Goal: Transaction & Acquisition: Purchase product/service

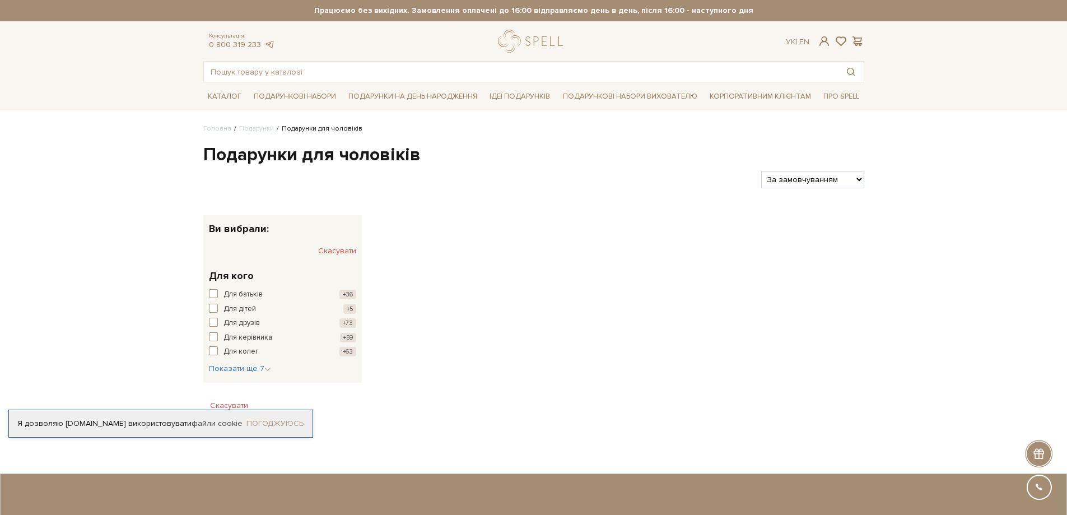
click at [275, 426] on link "Погоджуюсь" at bounding box center [275, 423] width 57 height 10
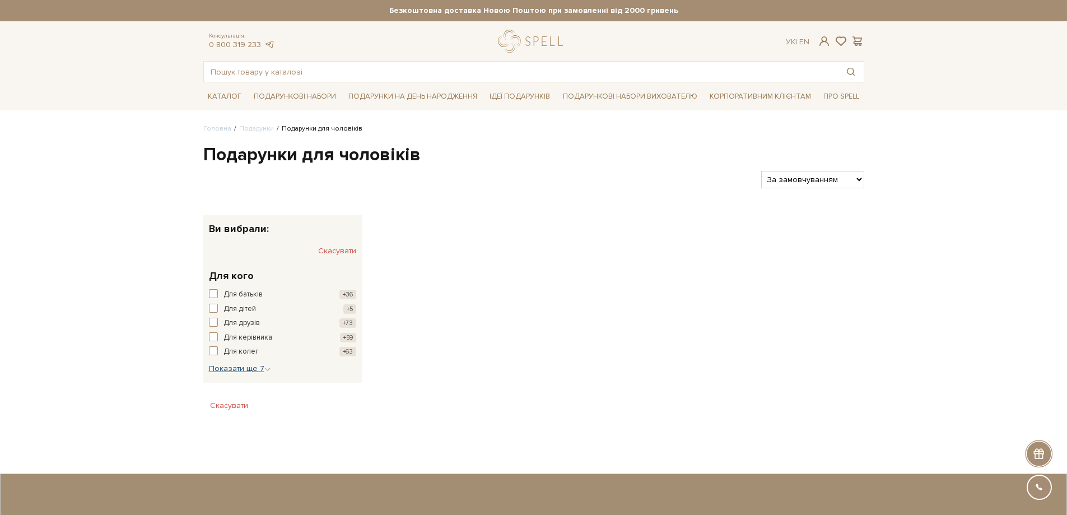
click at [233, 365] on span "Показати ще 7" at bounding box center [240, 369] width 62 height 10
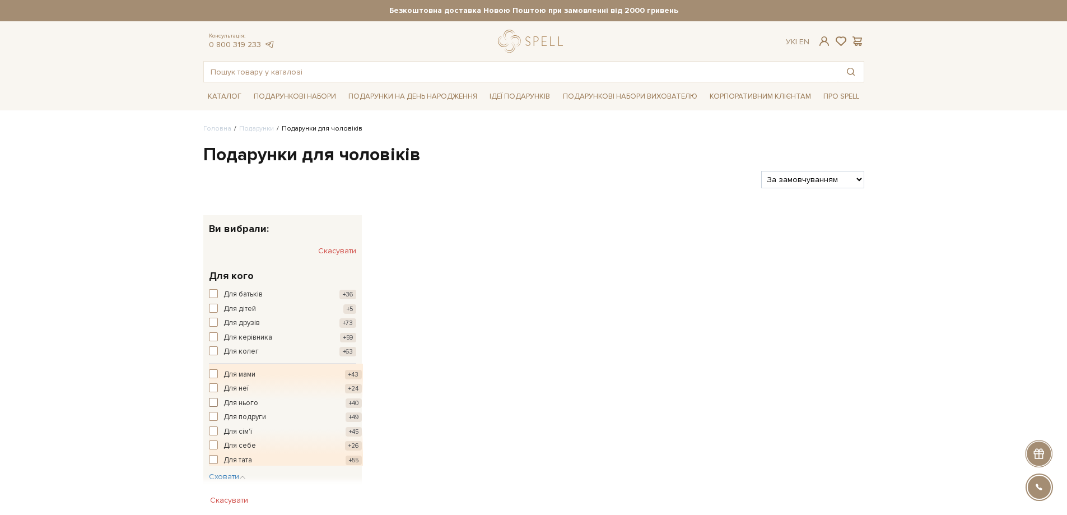
click at [216, 402] on span "button" at bounding box center [213, 402] width 9 height 9
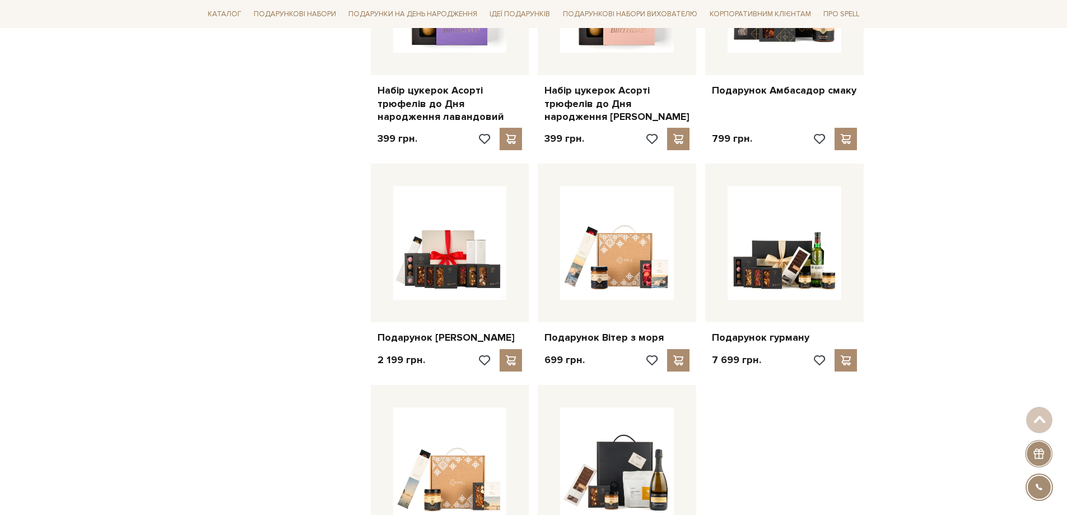
scroll to position [1289, 0]
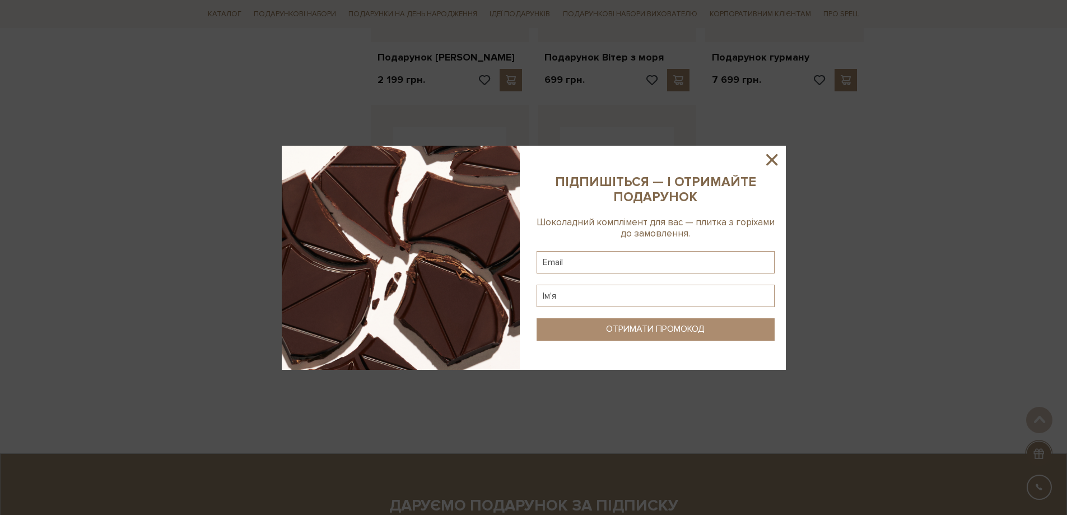
click at [774, 161] on icon at bounding box center [771, 159] width 11 height 11
